Goal: Task Accomplishment & Management: Use online tool/utility

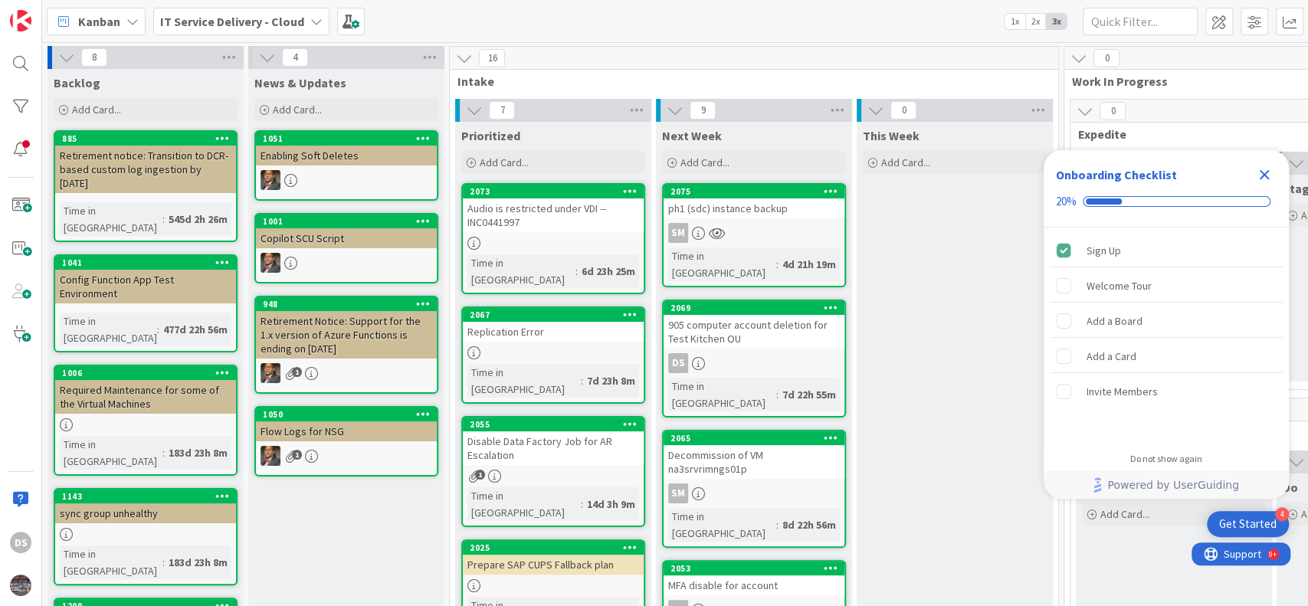
click at [1263, 176] on icon "Close Checklist" at bounding box center [1265, 175] width 10 height 10
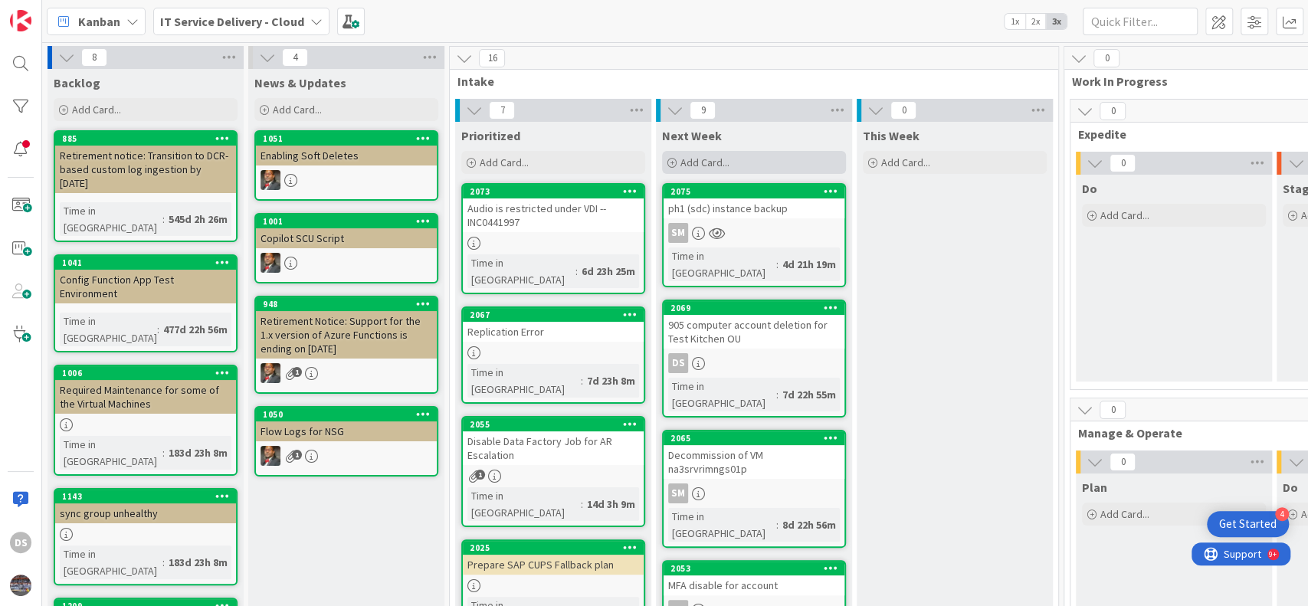
click at [721, 153] on div "Add Card..." at bounding box center [754, 162] width 184 height 23
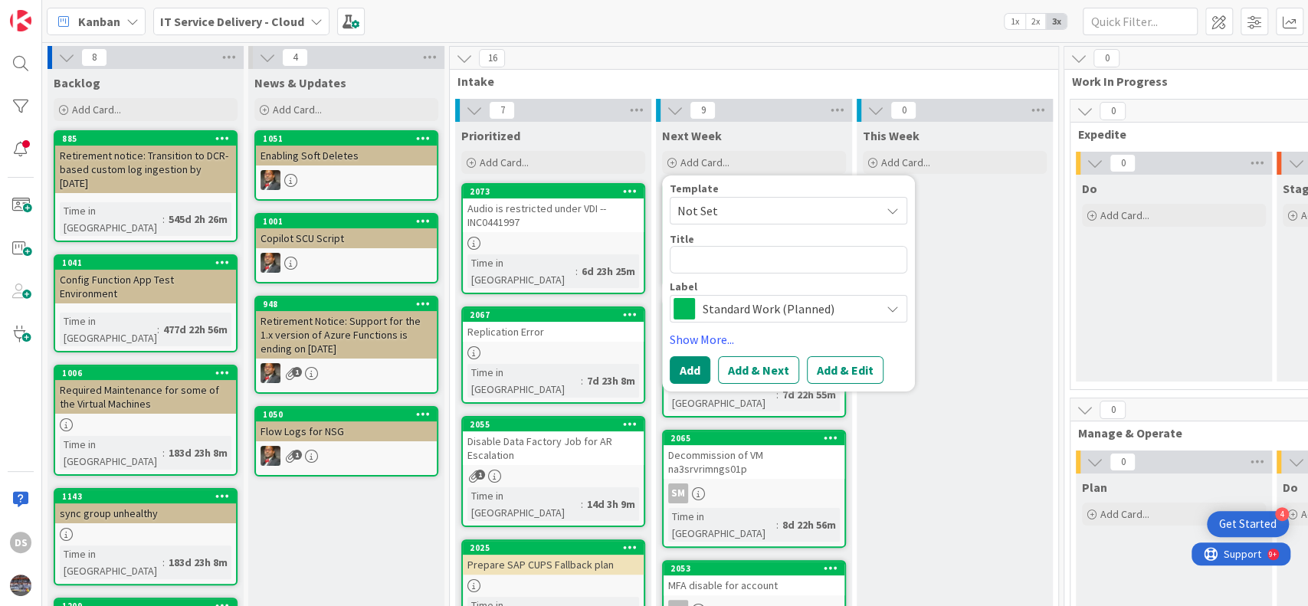
type textarea "x"
type textarea "s"
type textarea "x"
type textarea "se"
type textarea "x"
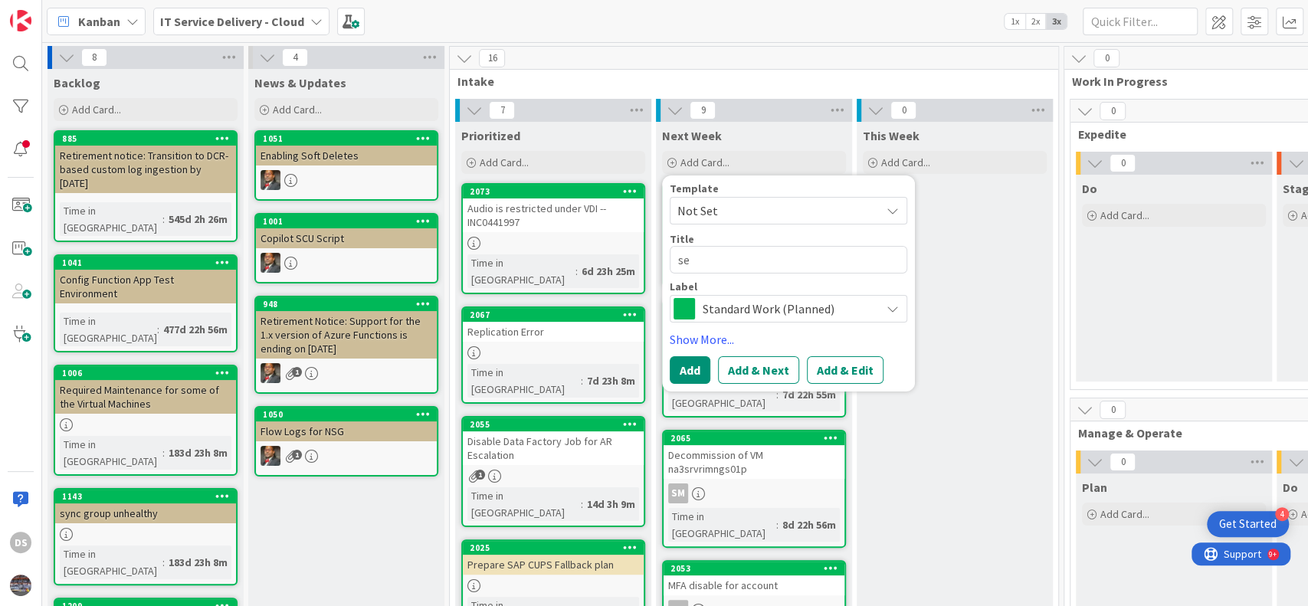
type textarea "sec"
type textarea "x"
type textarea "secr"
type textarea "x"
type textarea "secre"
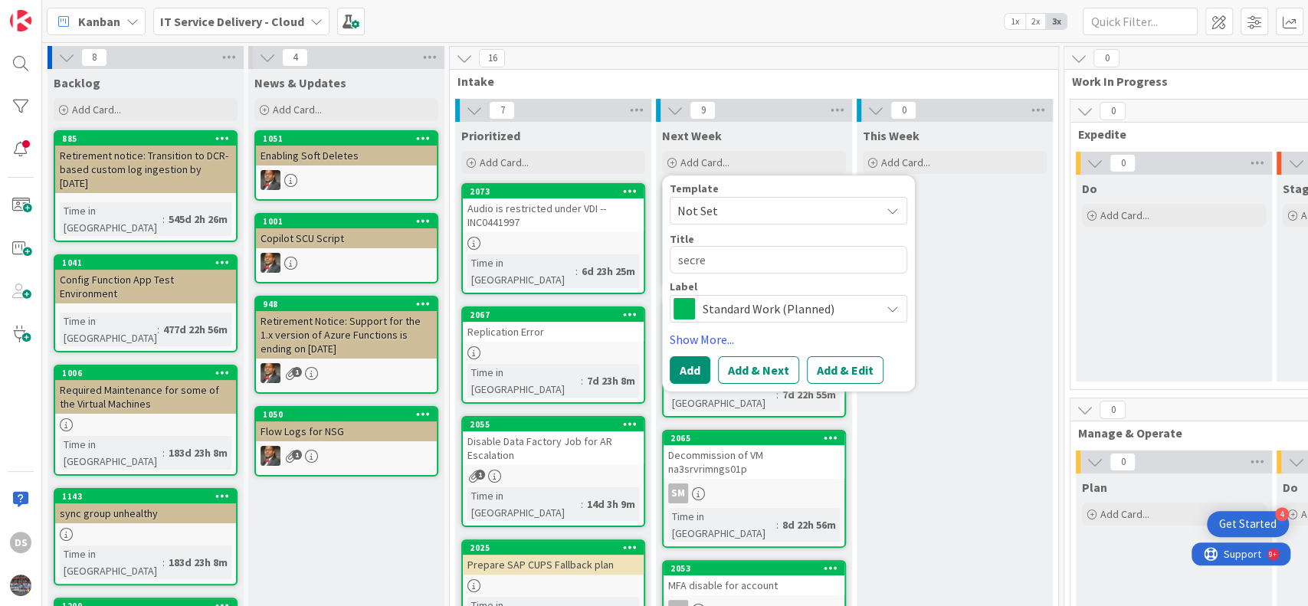
type textarea "x"
type textarea "secret"
type textarea "x"
type textarea "secret"
type textarea "x"
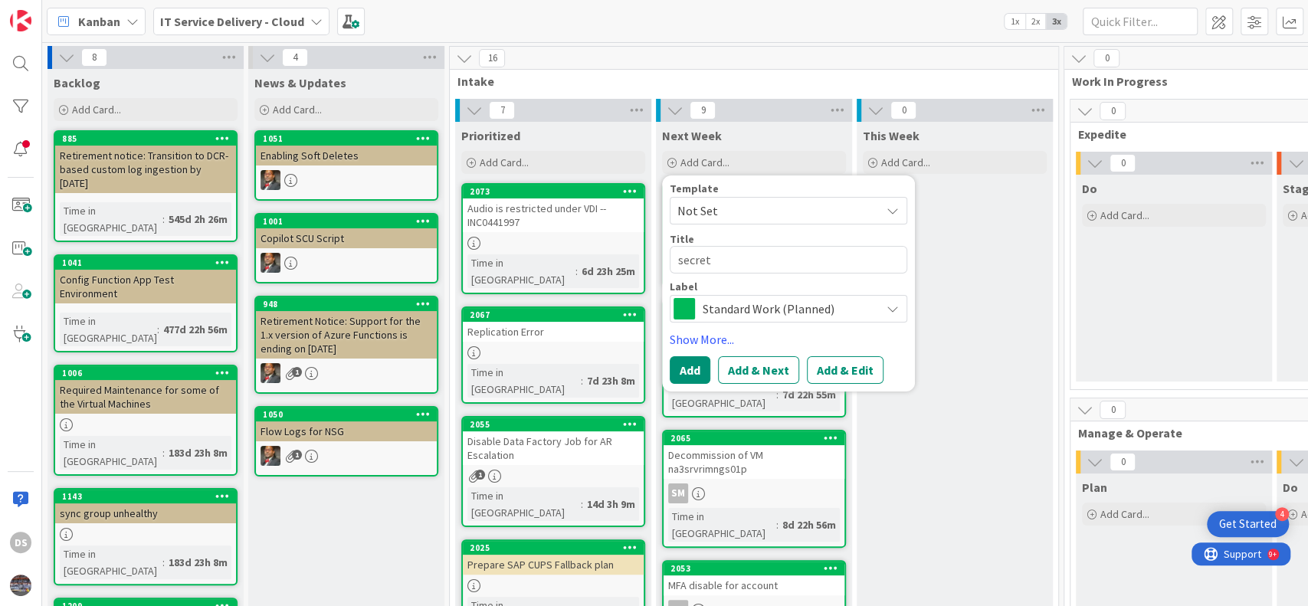
type textarea "secret e"
type textarea "x"
type textarea "secret ex"
type textarea "x"
type textarea "secret exp"
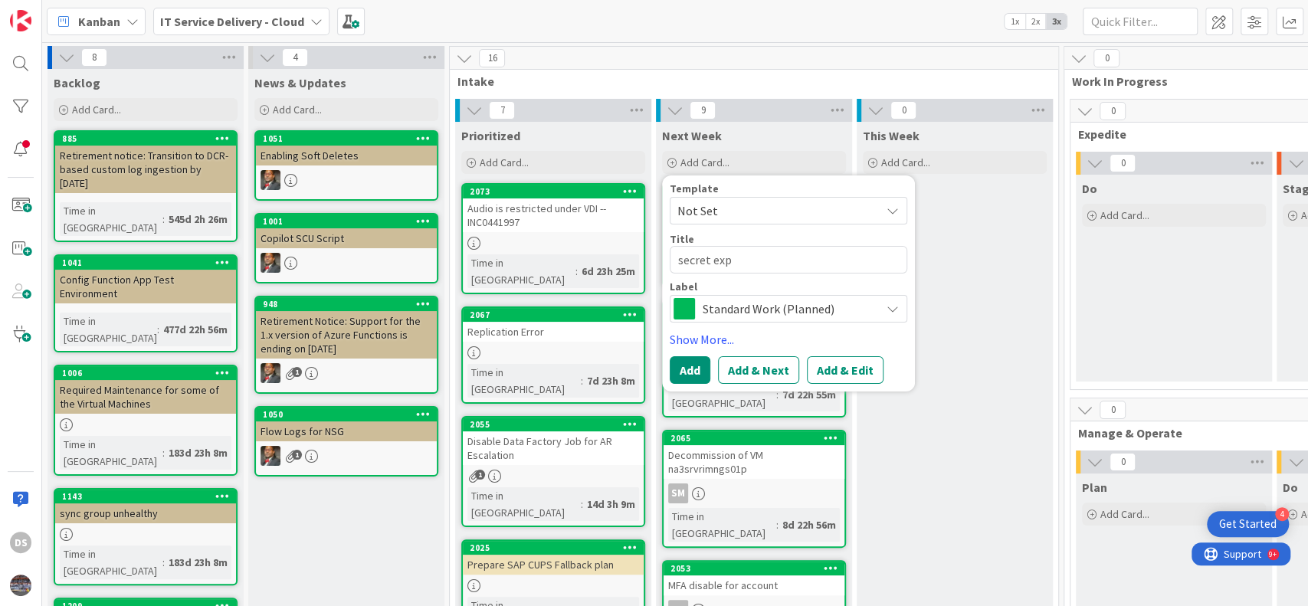
type textarea "x"
type textarea "secret expi"
type textarea "x"
type textarea "secret expir"
type textarea "x"
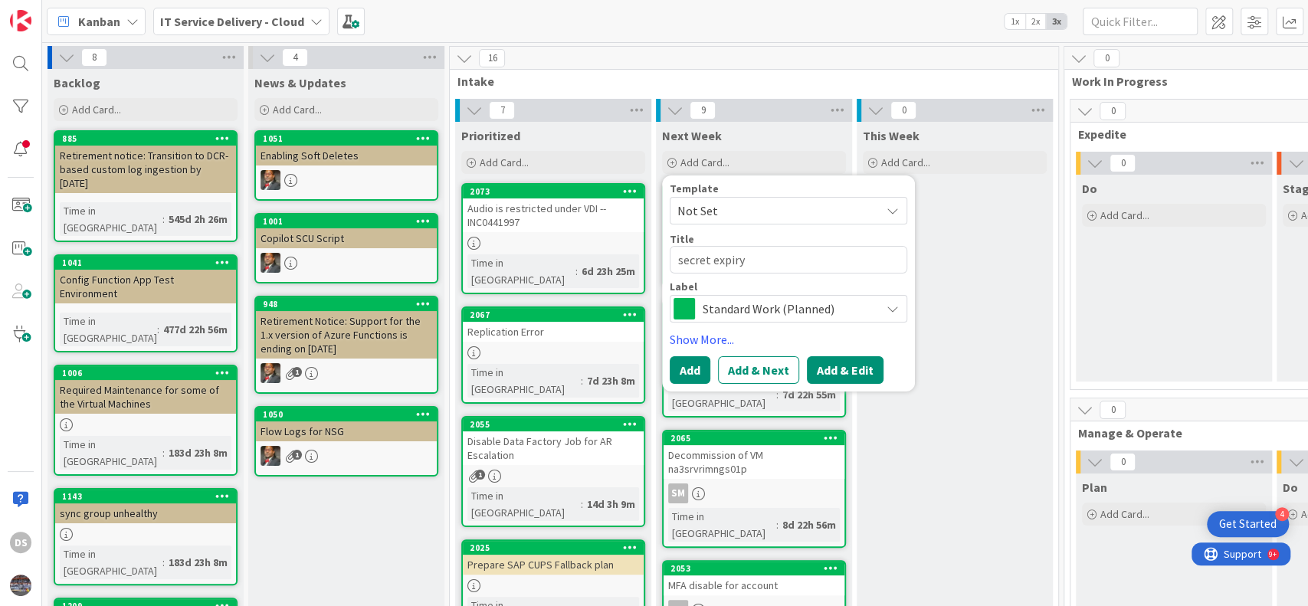
type textarea "secret expiry"
click at [829, 365] on button "Add & Edit" at bounding box center [845, 370] width 77 height 28
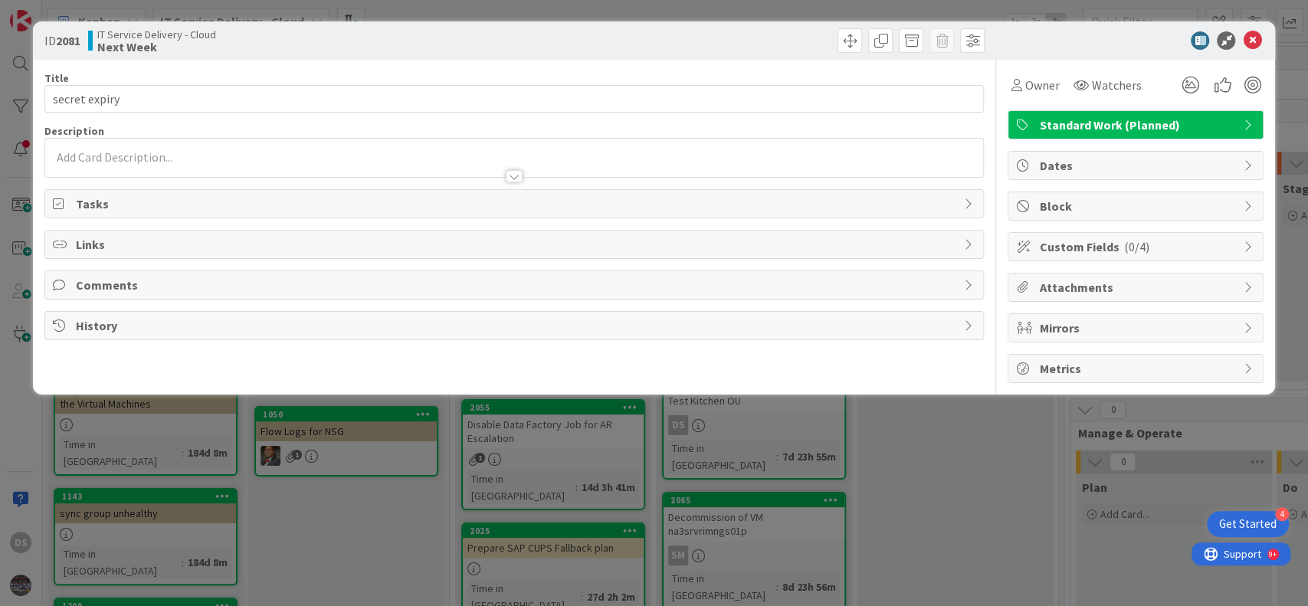
click at [173, 150] on p at bounding box center [515, 158] width 924 height 18
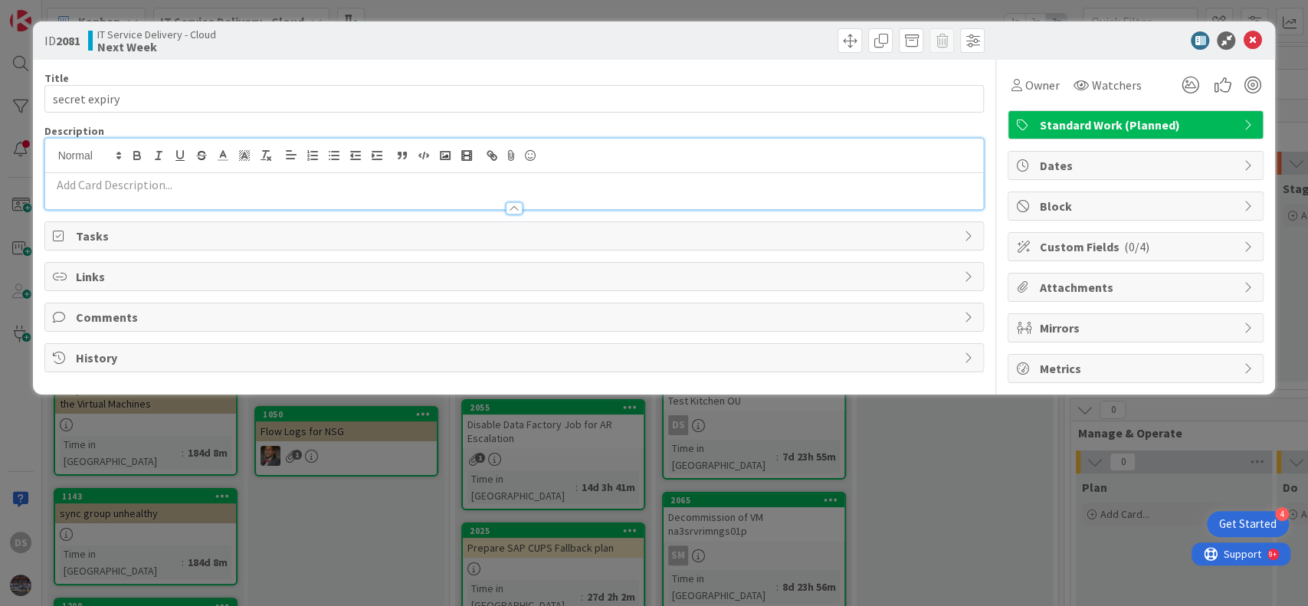
click at [189, 182] on p at bounding box center [515, 185] width 924 height 18
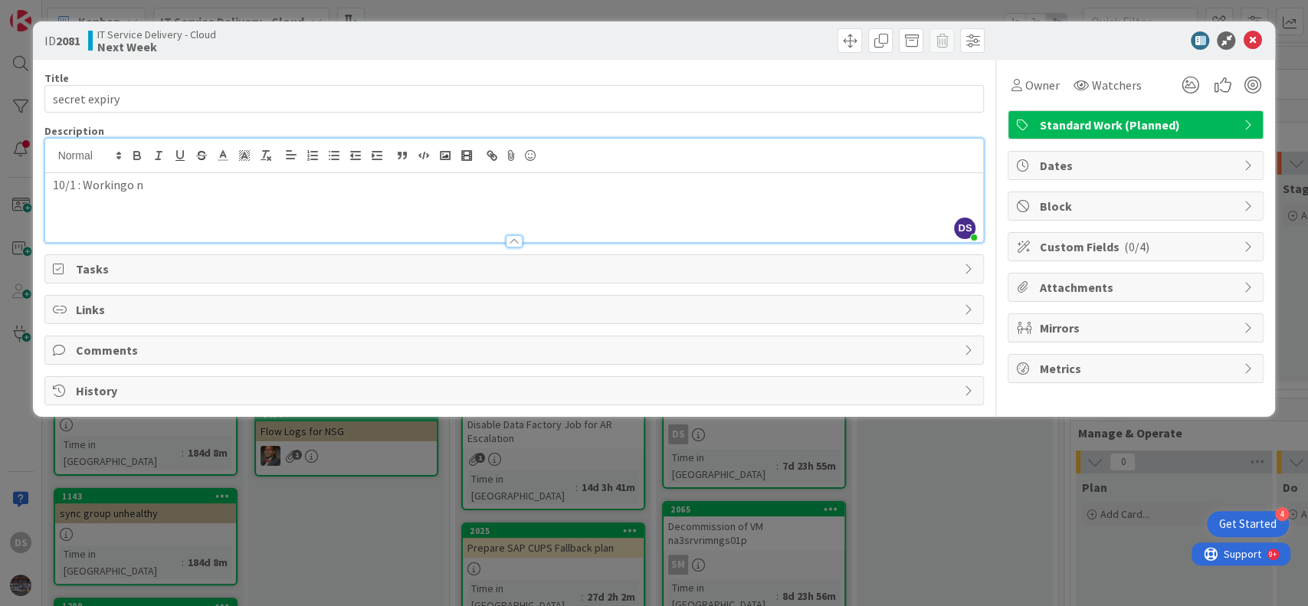
click at [141, 185] on p "10/1 : Workingo n" at bounding box center [515, 185] width 924 height 18
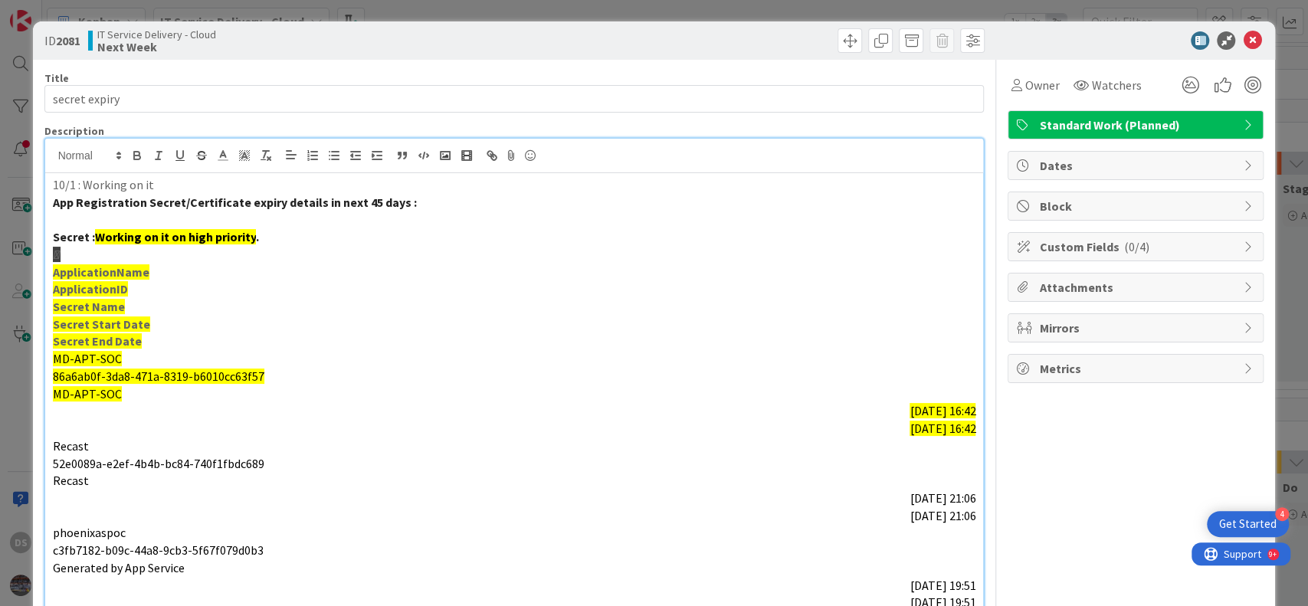
click at [638, 383] on p "86a6ab0f-3da8-471a-8319-b6010cc63f57" at bounding box center [515, 377] width 924 height 18
click at [482, 394] on p "MD-APT-SOC" at bounding box center [515, 395] width 924 height 18
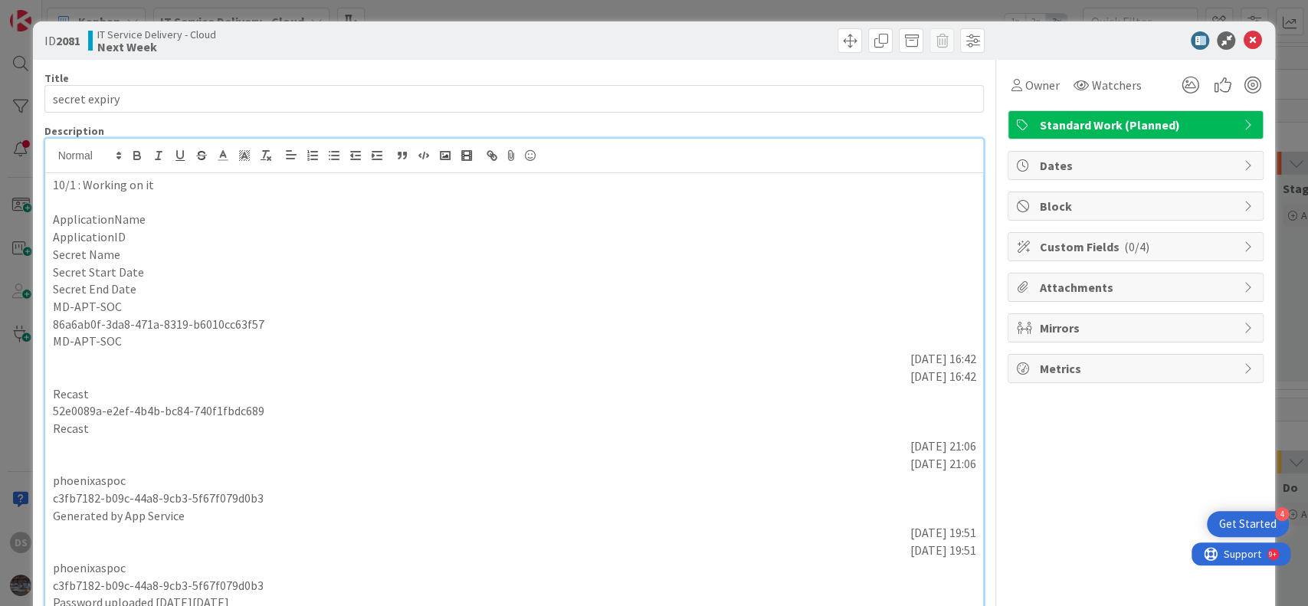
scroll to position [404, 0]
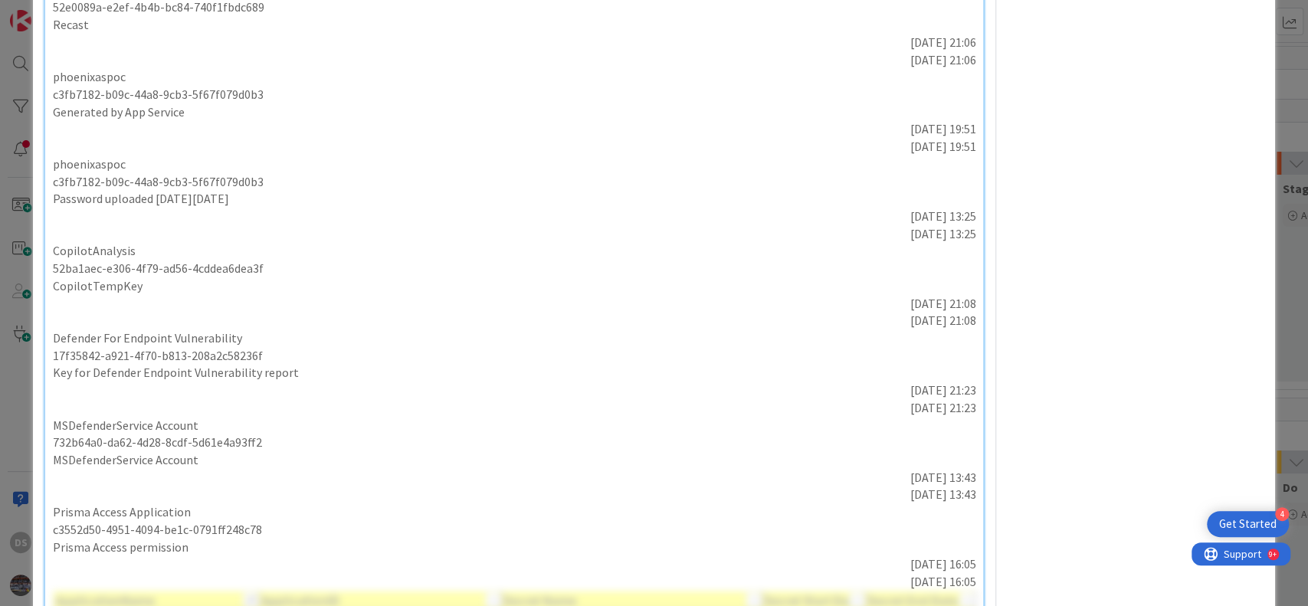
click at [1095, 430] on div "Owner Watchers Standard Work (Planned) Dates Block Custom Fields ( 0/4 ) Attach…" at bounding box center [1136, 294] width 256 height 1276
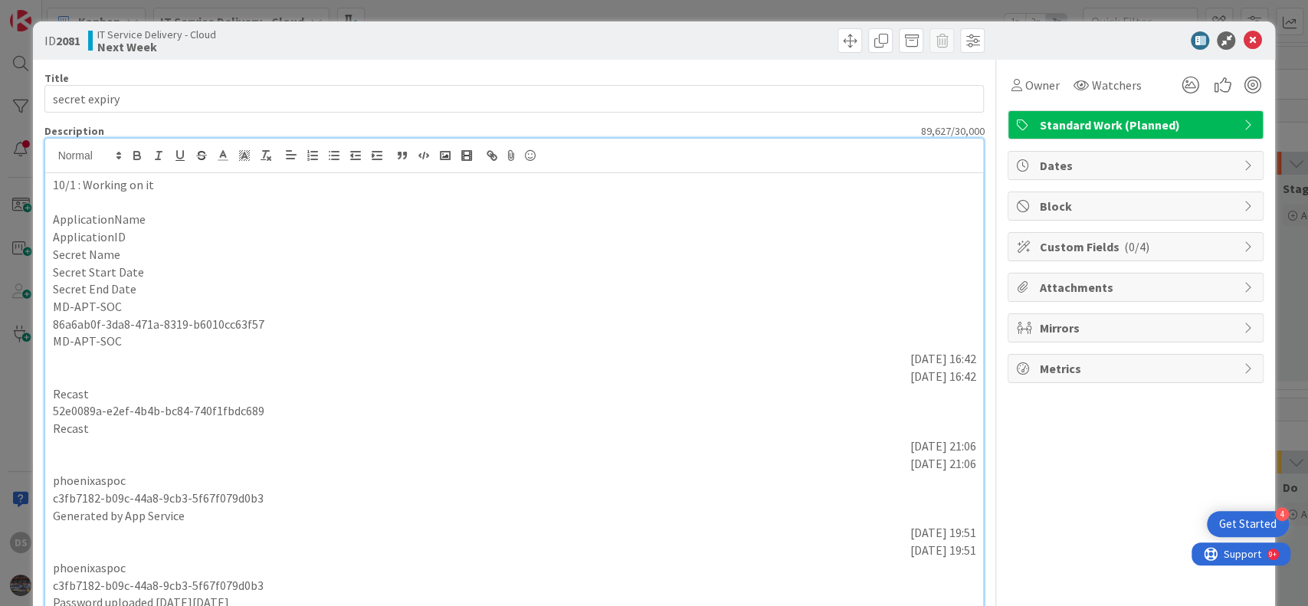
click at [411, 261] on p "Secret Name" at bounding box center [515, 255] width 924 height 18
drag, startPoint x: 963, startPoint y: 365, endPoint x: 42, endPoint y: 222, distance: 931.7
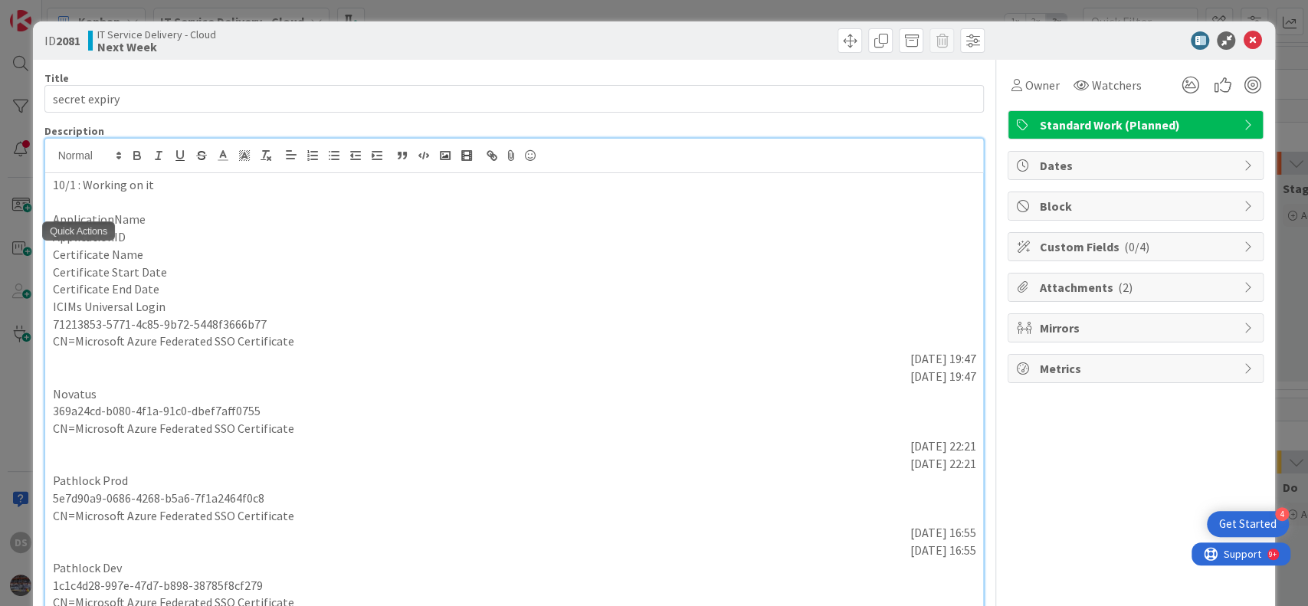
drag, startPoint x: 960, startPoint y: 339, endPoint x: 49, endPoint y: 202, distance: 920.8
click at [49, 202] on div "10/1 : Working on it ApplicationName ApplicationID Certificate Name Certificate…" at bounding box center [514, 463] width 939 height 580
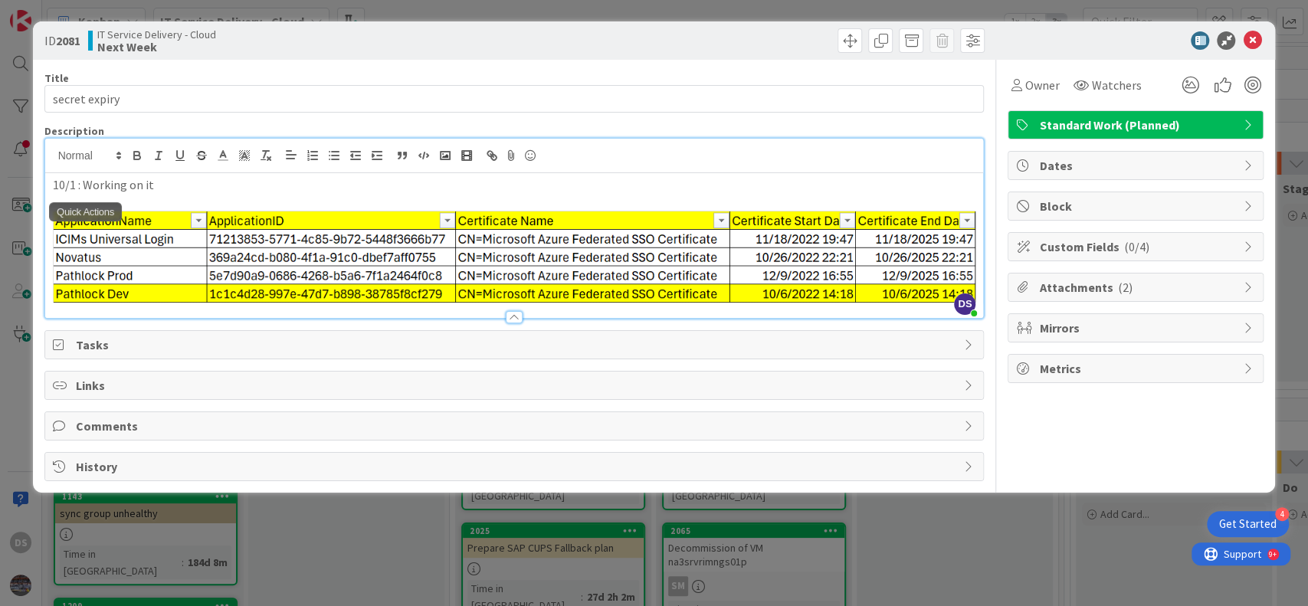
click at [170, 197] on p at bounding box center [515, 203] width 924 height 18
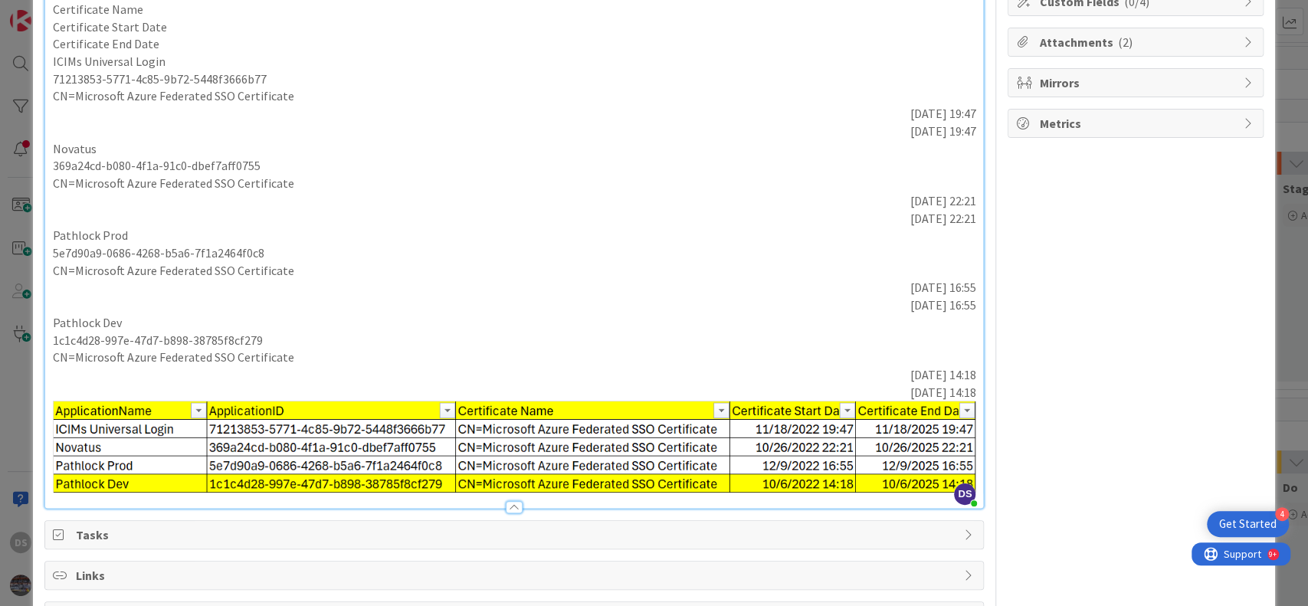
scroll to position [340, 0]
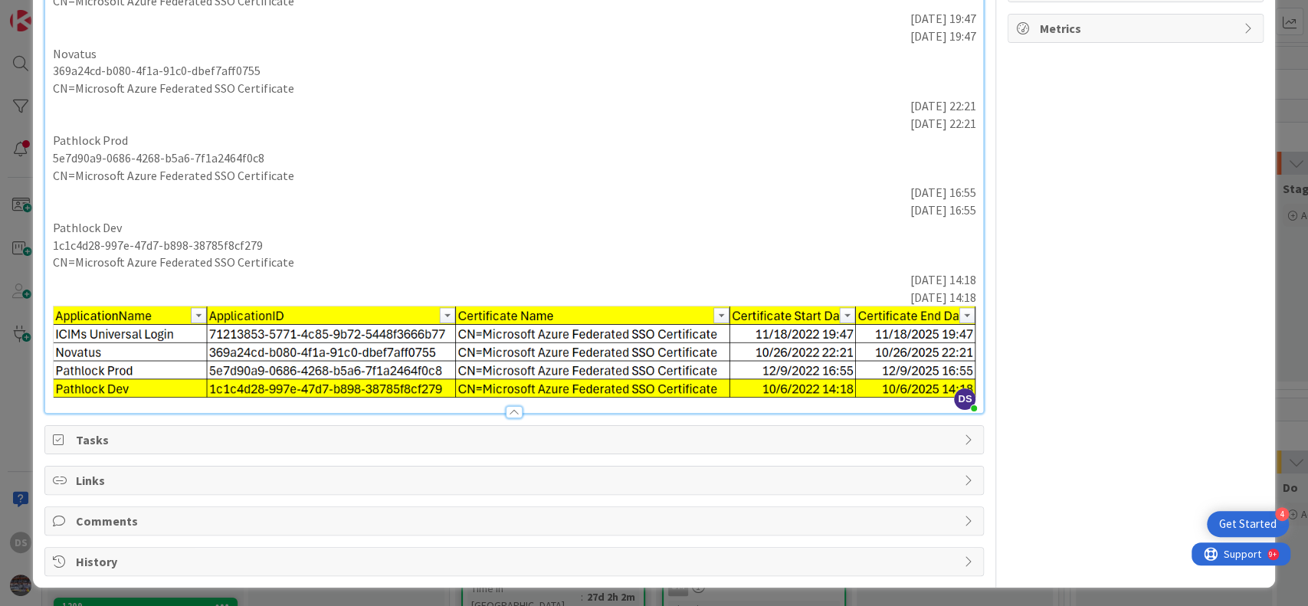
click at [438, 248] on p "1c1c4d28-997e-47d7-b898-38785f8cf279" at bounding box center [515, 246] width 924 height 18
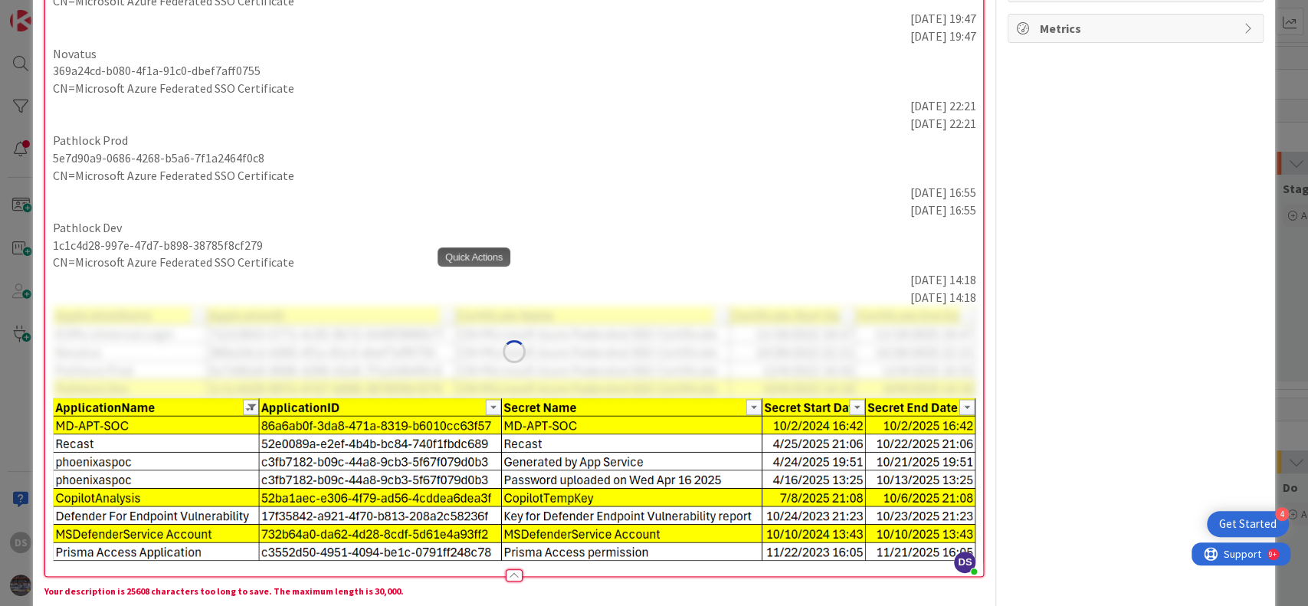
click at [389, 189] on p "[DATE] 16:55" at bounding box center [515, 193] width 924 height 18
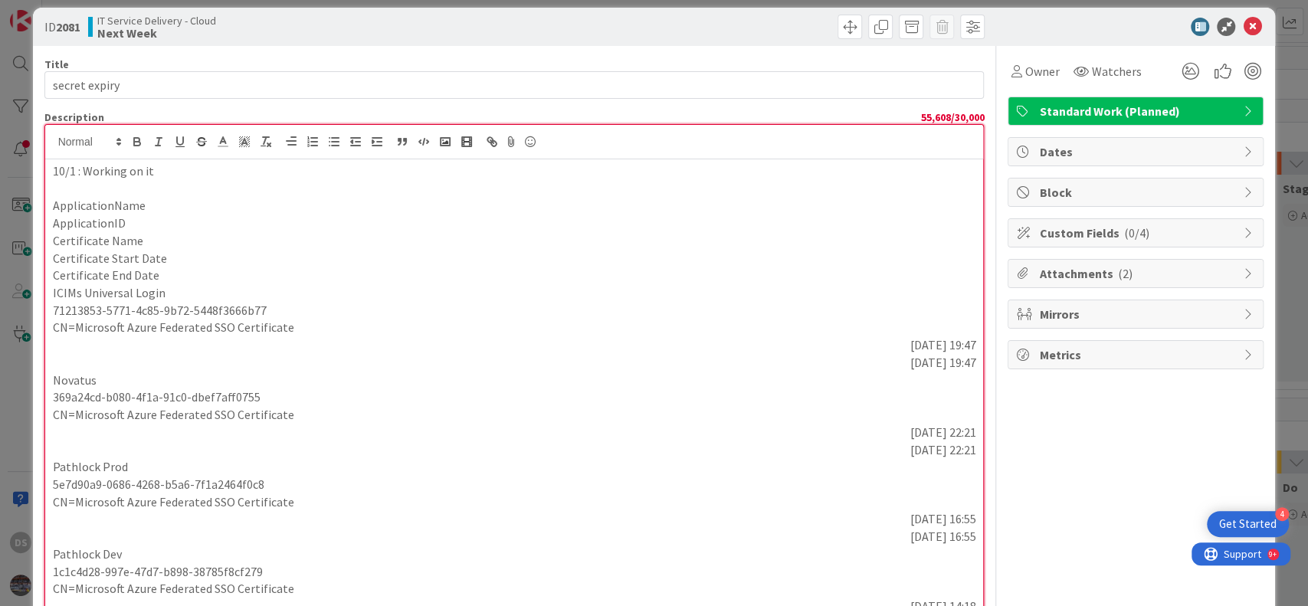
scroll to position [11, 0]
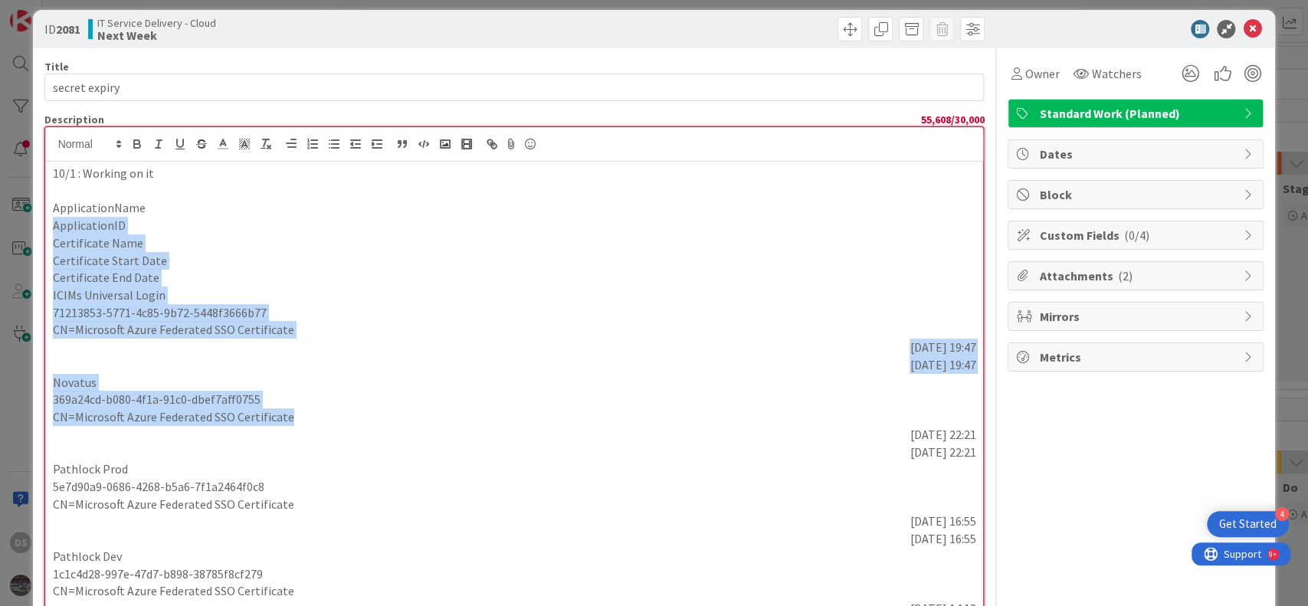
drag, startPoint x: 52, startPoint y: 230, endPoint x: 944, endPoint y: 415, distance: 910.4
click at [944, 415] on div "10/1 : Working on it ApplicationName ApplicationID Certificate Name Certificate…" at bounding box center [514, 533] width 939 height 743
click at [586, 403] on p "369a24cd-b080-4f1a-91c0-dbef7aff0755" at bounding box center [515, 400] width 924 height 18
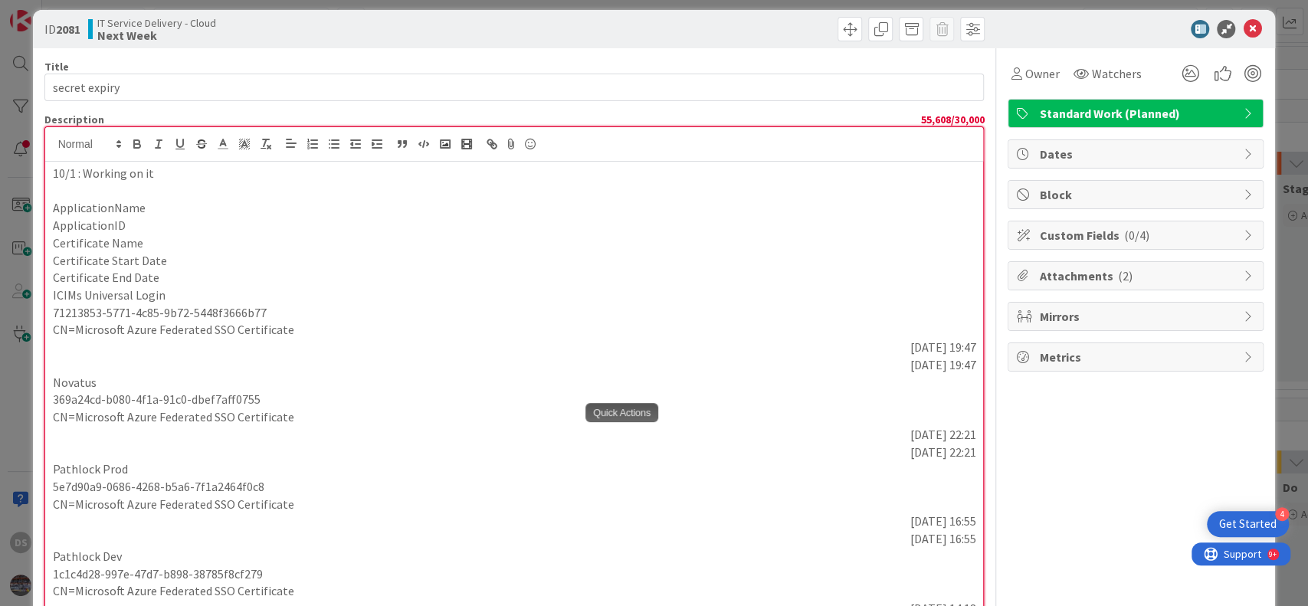
scroll to position [522, 0]
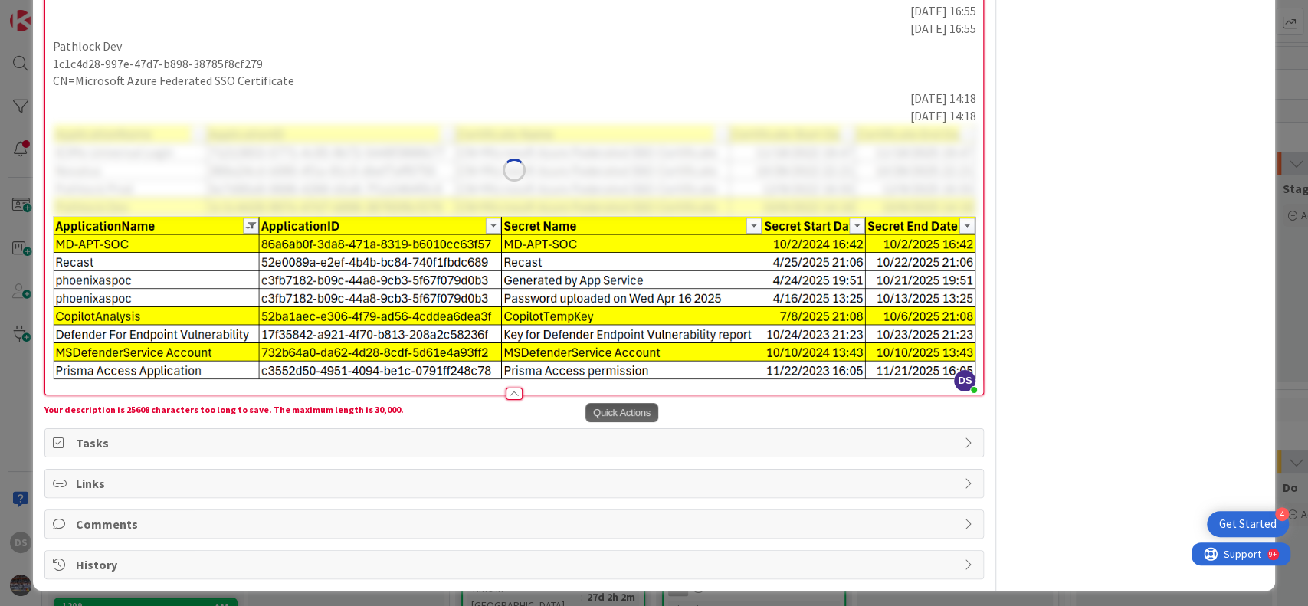
click at [533, 172] on img at bounding box center [515, 170] width 924 height 92
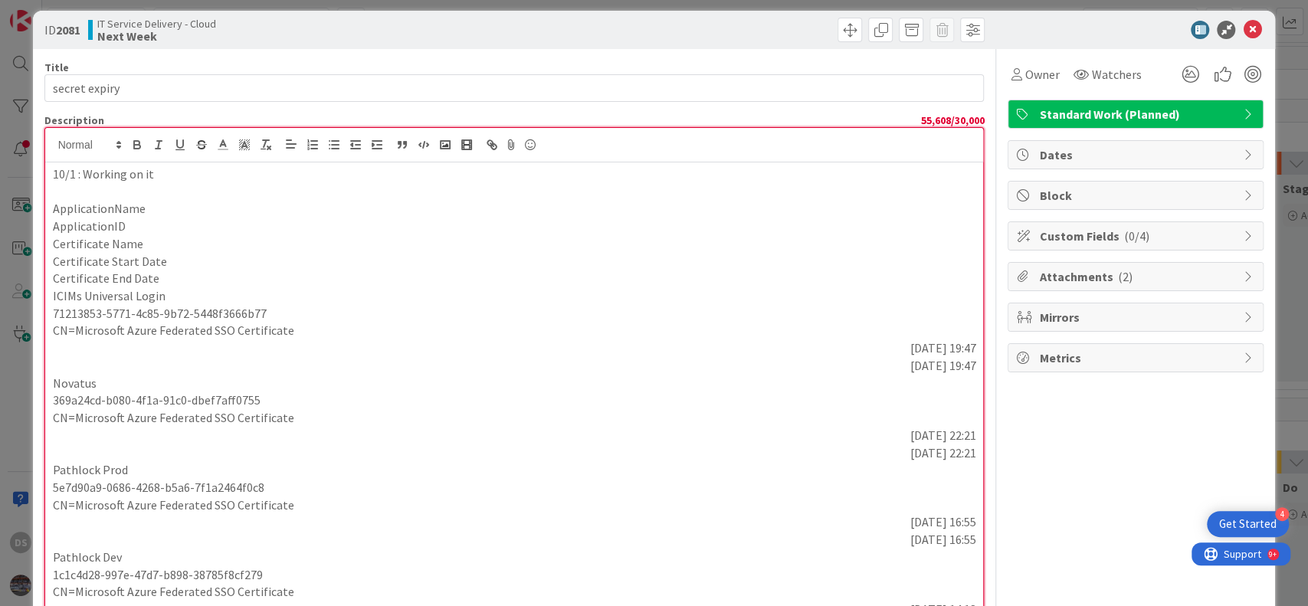
scroll to position [0, 0]
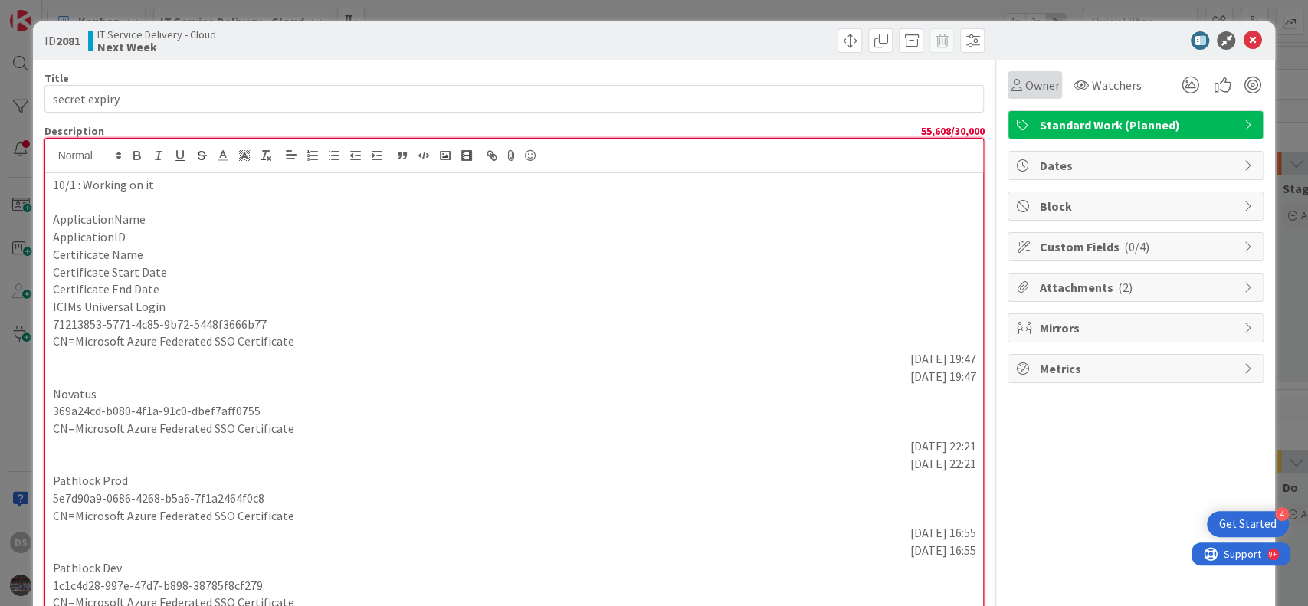
click at [1026, 82] on span "Owner" at bounding box center [1042, 85] width 34 height 18
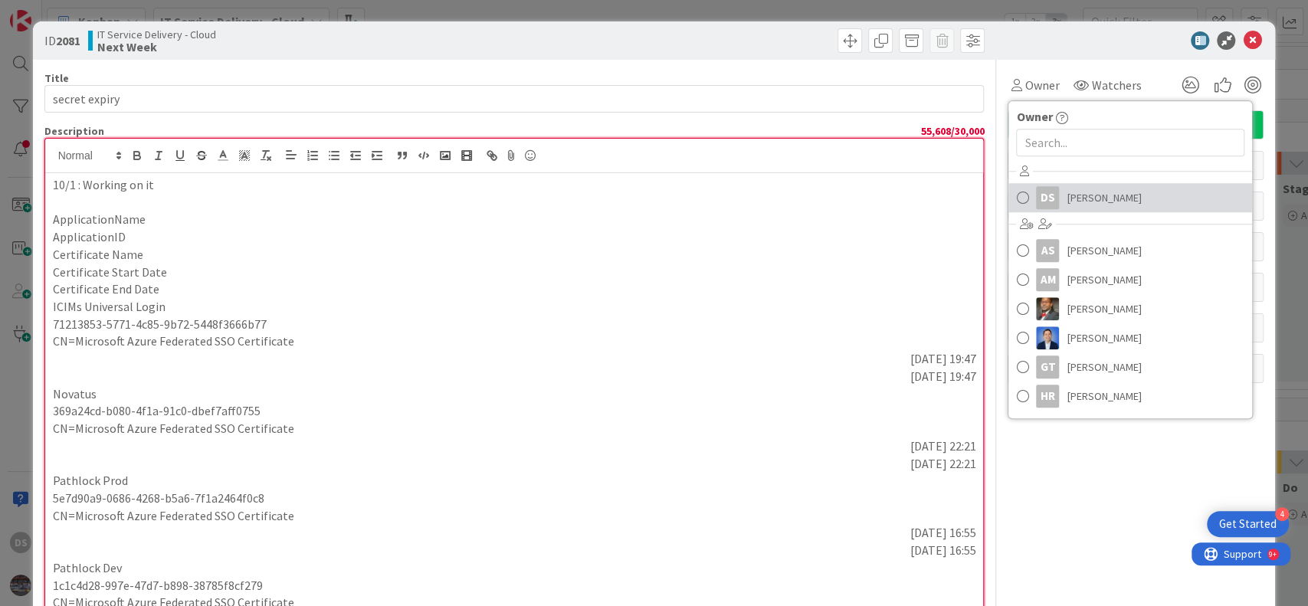
click at [1067, 196] on span "[PERSON_NAME]" at bounding box center [1104, 197] width 74 height 23
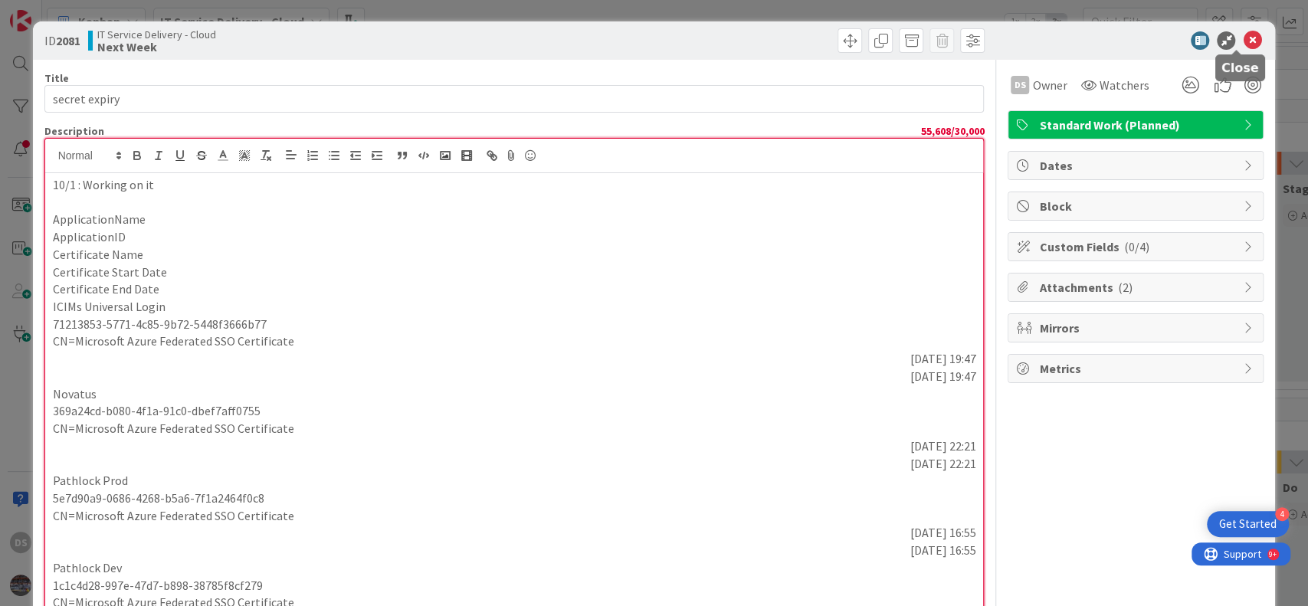
click at [1243, 40] on icon at bounding box center [1252, 40] width 18 height 18
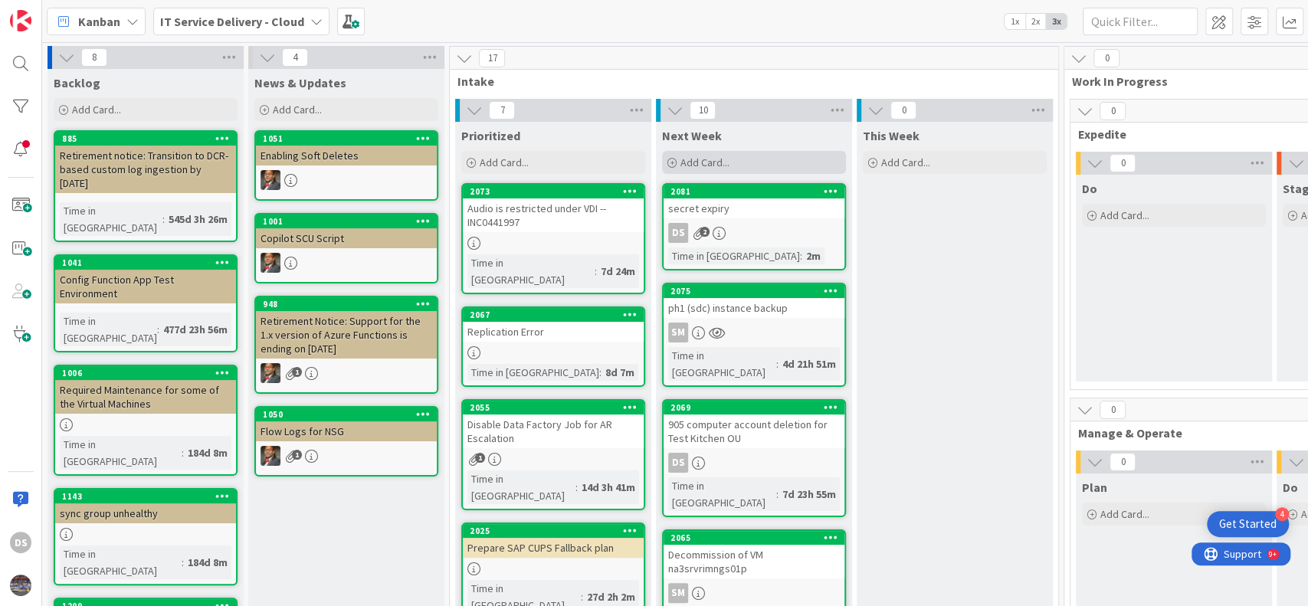
click at [734, 162] on div "Add Card..." at bounding box center [754, 162] width 184 height 23
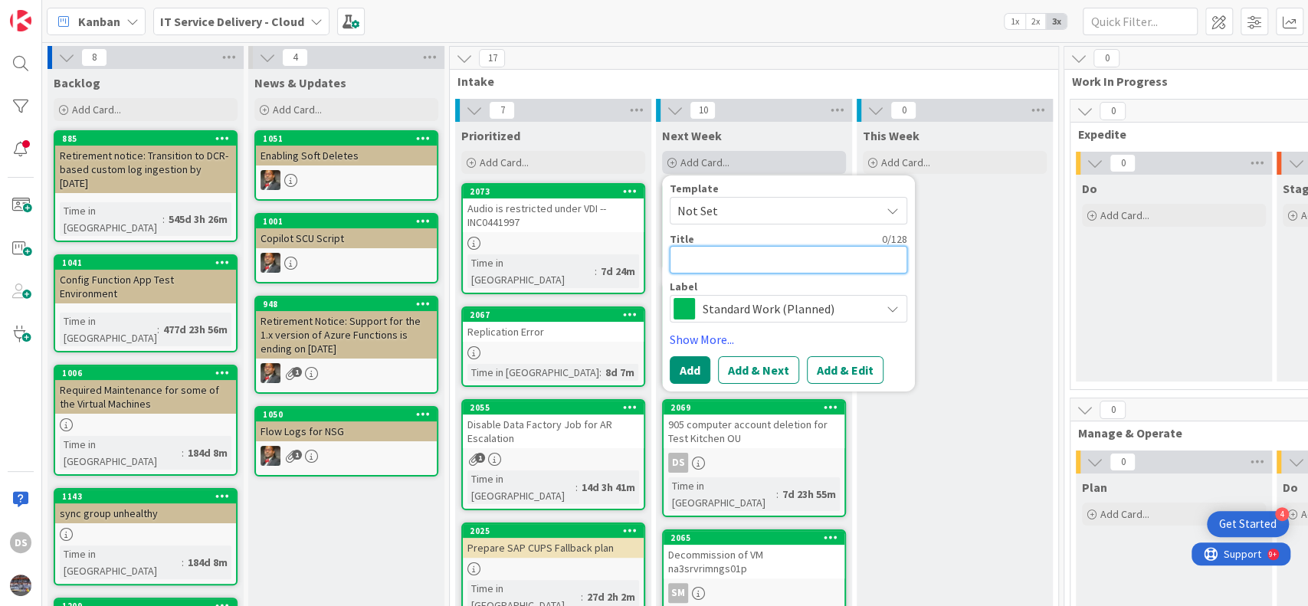
paste textarea "Action required: Migrate Azure general-purpose v1 storage accounts to general-p…"
type textarea "x"
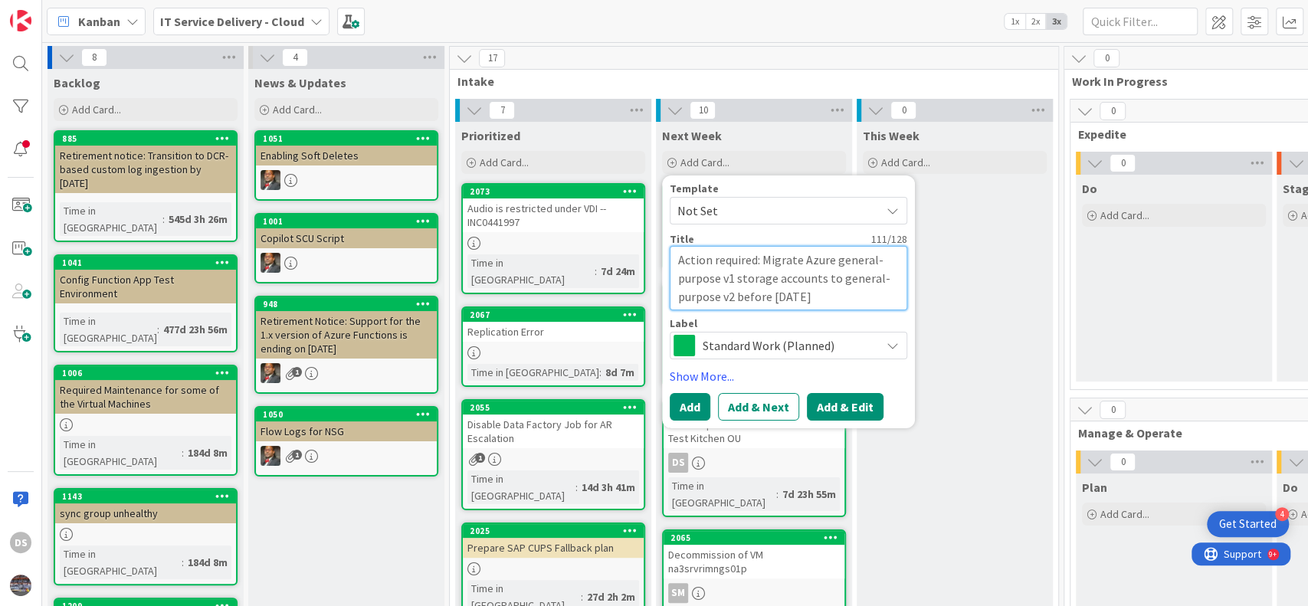
type textarea "Action required: Migrate Azure general-purpose v1 storage accounts to general-p…"
click at [862, 406] on button "Add & Edit" at bounding box center [845, 407] width 77 height 28
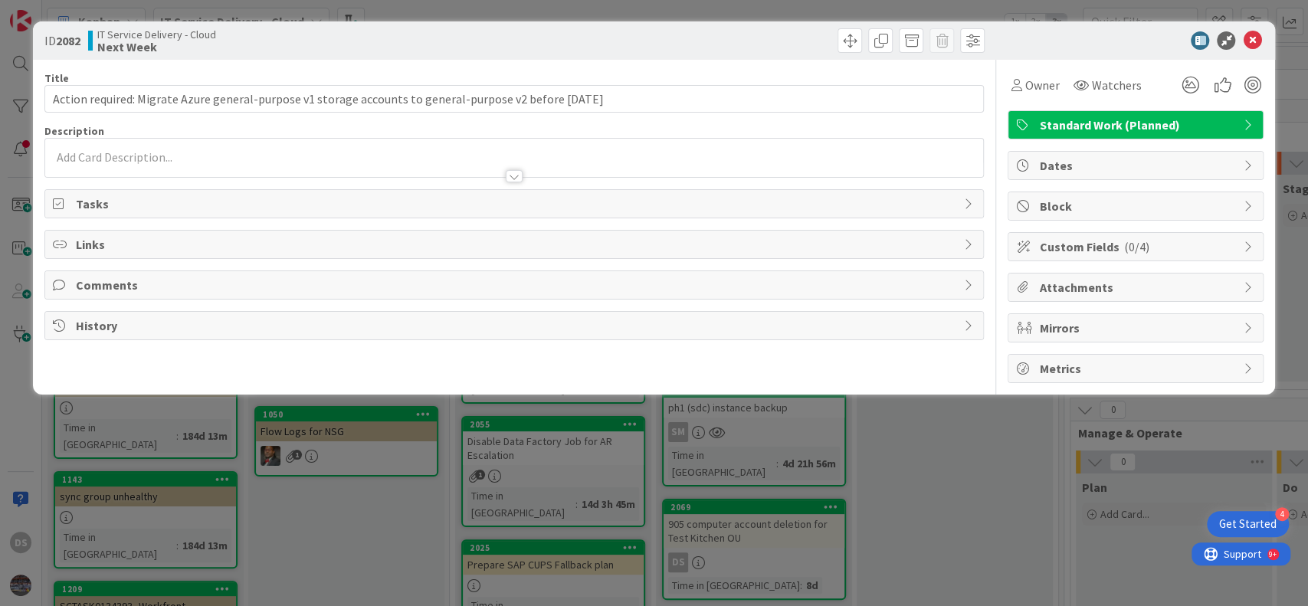
click at [295, 161] on div at bounding box center [514, 169] width 939 height 16
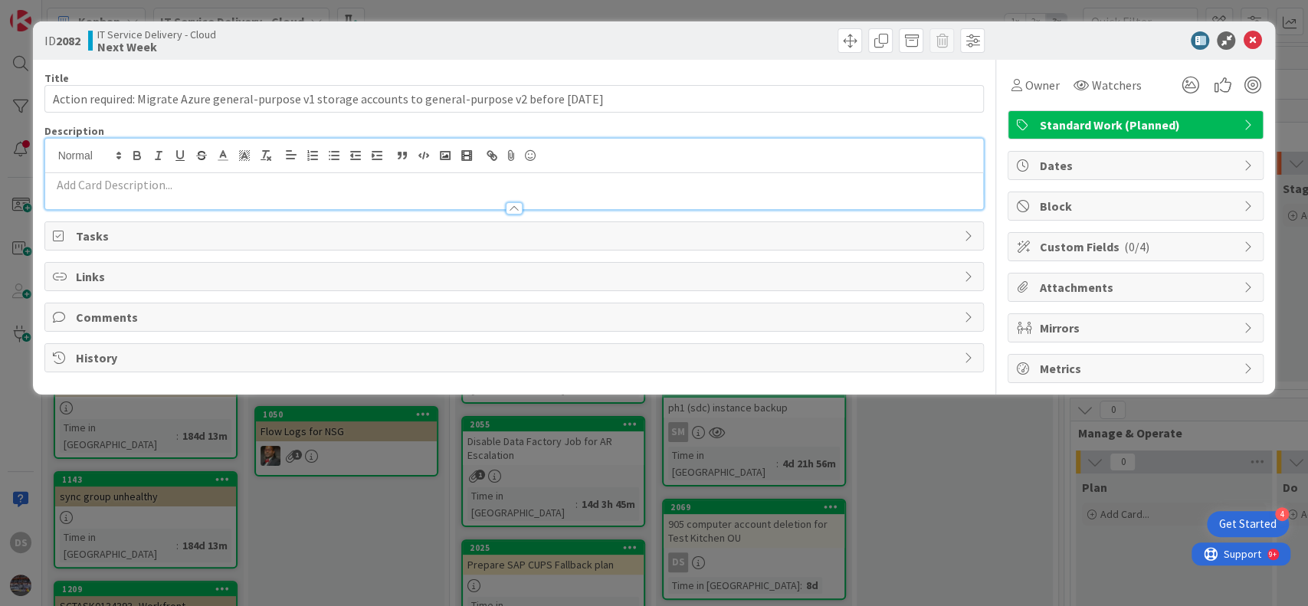
click at [291, 178] on p at bounding box center [515, 185] width 924 height 18
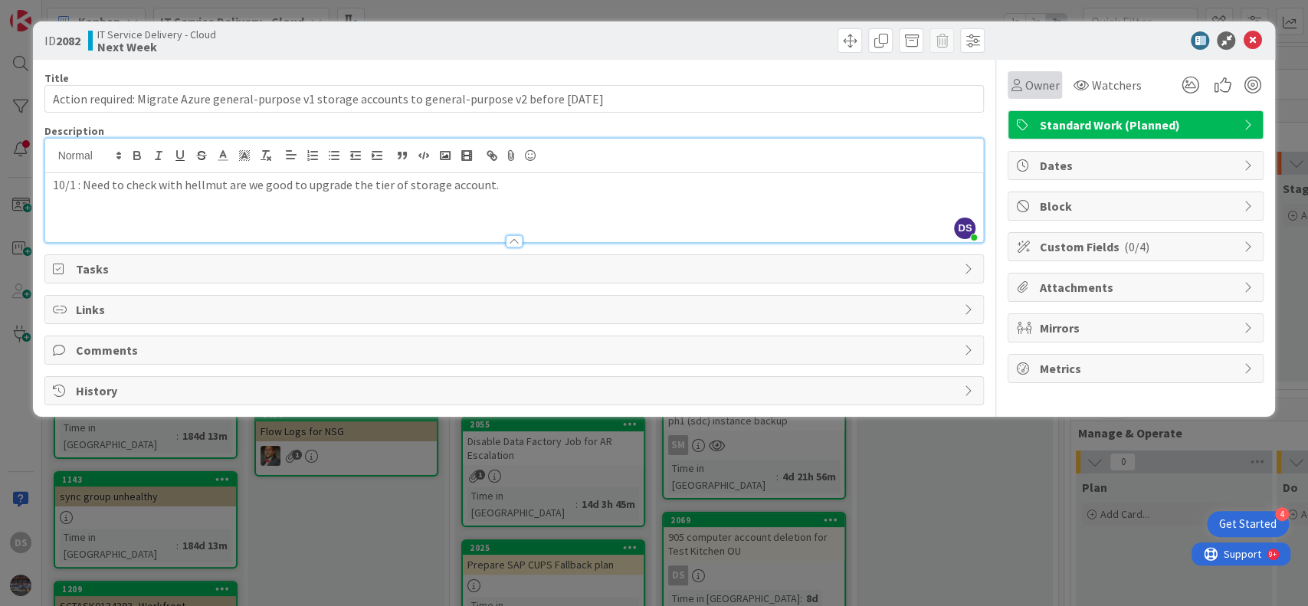
click at [1045, 79] on span "Owner" at bounding box center [1042, 85] width 34 height 18
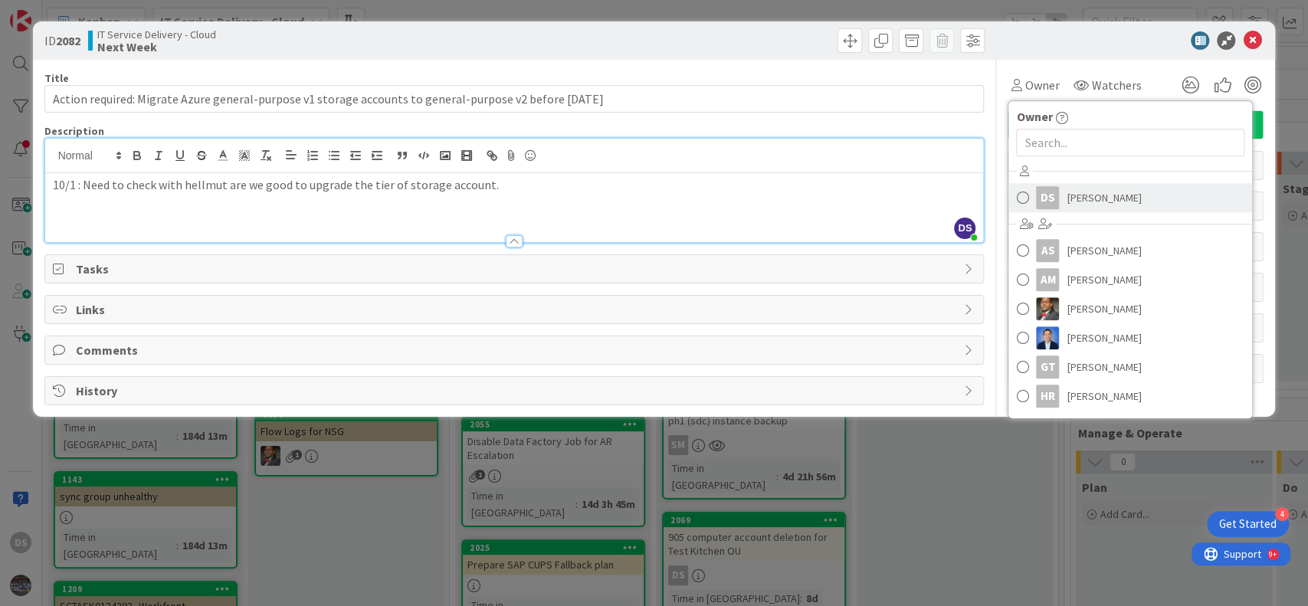
click at [1070, 200] on span "[PERSON_NAME]" at bounding box center [1104, 197] width 74 height 23
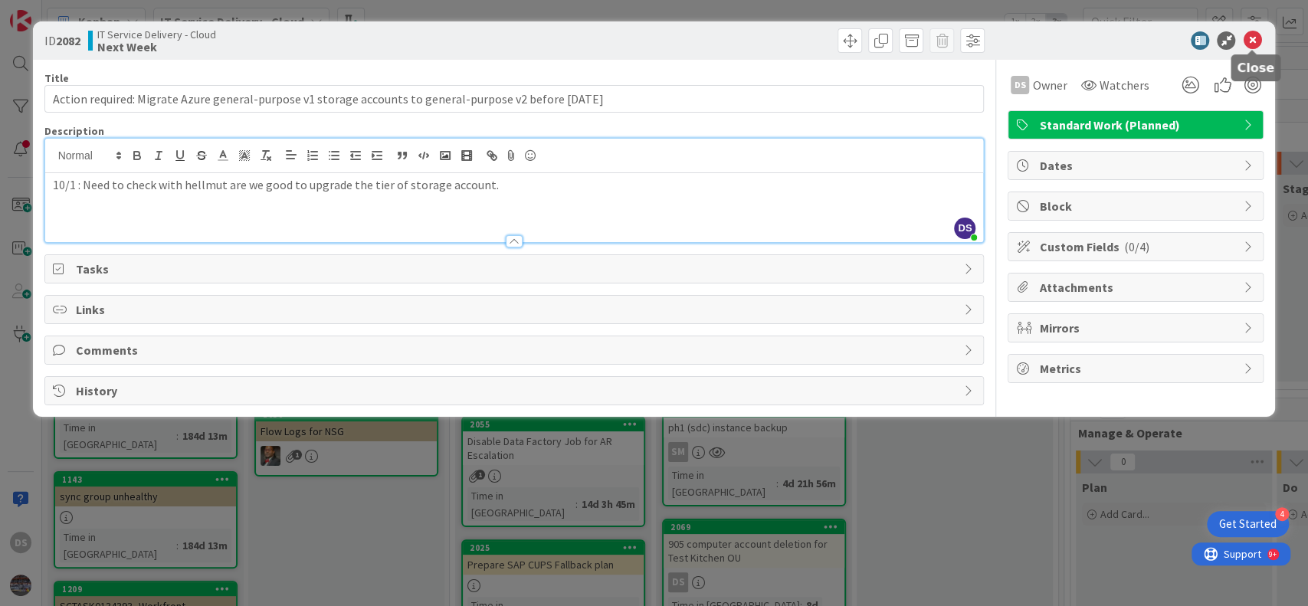
click at [1249, 35] on icon at bounding box center [1252, 40] width 18 height 18
